Goal: Download file/media

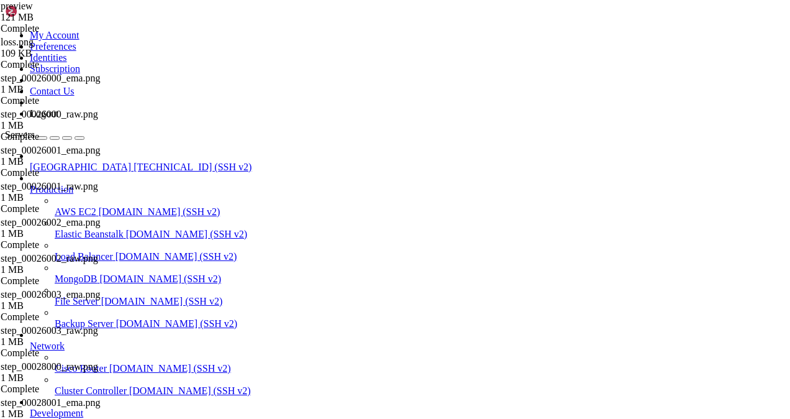
type input "/mnt/blockstorage/vast1/ckpt/preview"
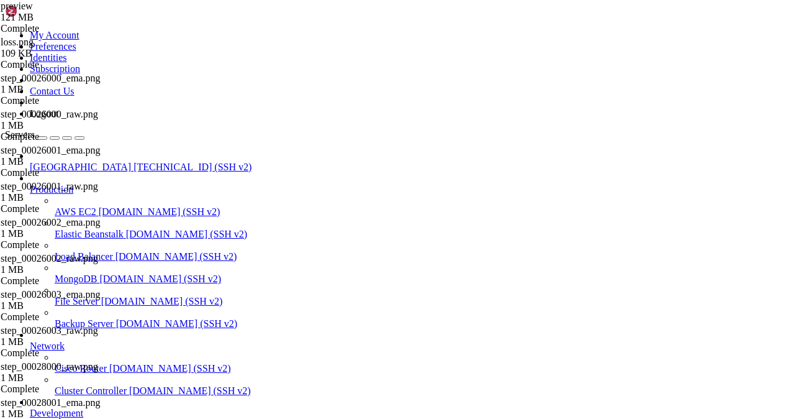
click at [595, 81] on icon at bounding box center [595, 81] width 0 height 0
drag, startPoint x: 485, startPoint y: 211, endPoint x: 742, endPoint y: 10, distance: 326.1
click at [595, 94] on icon at bounding box center [595, 94] width 0 height 0
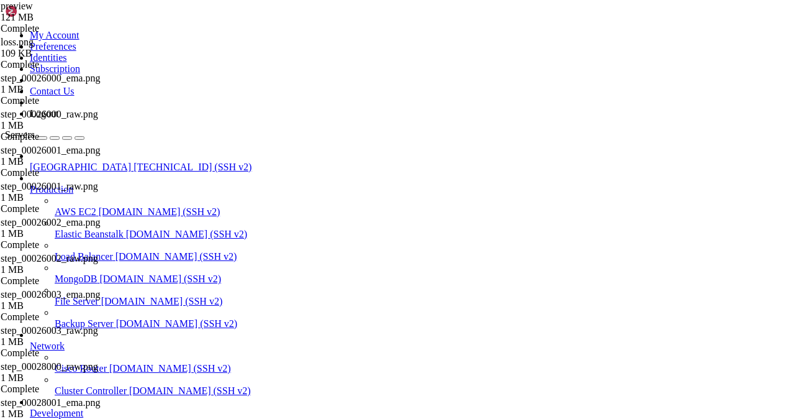
scroll to position [5072, 0]
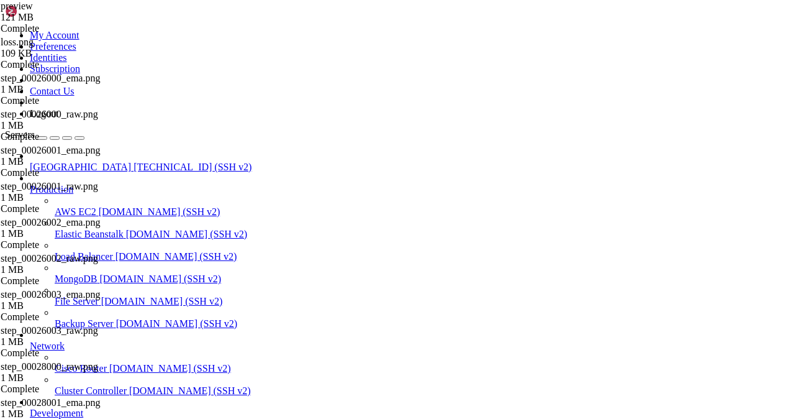
click at [595, 60] on icon at bounding box center [595, 60] width 0 height 0
